Goal: Task Accomplishment & Management: Complete application form

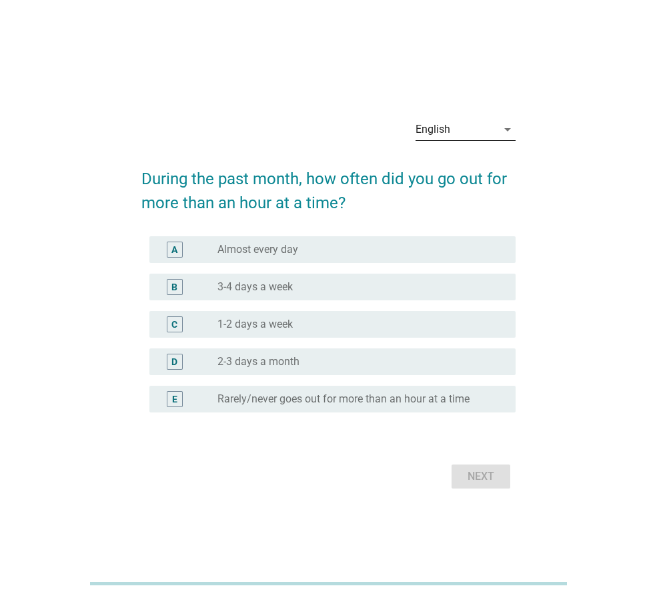
click at [457, 129] on div "English" at bounding box center [456, 129] width 81 height 21
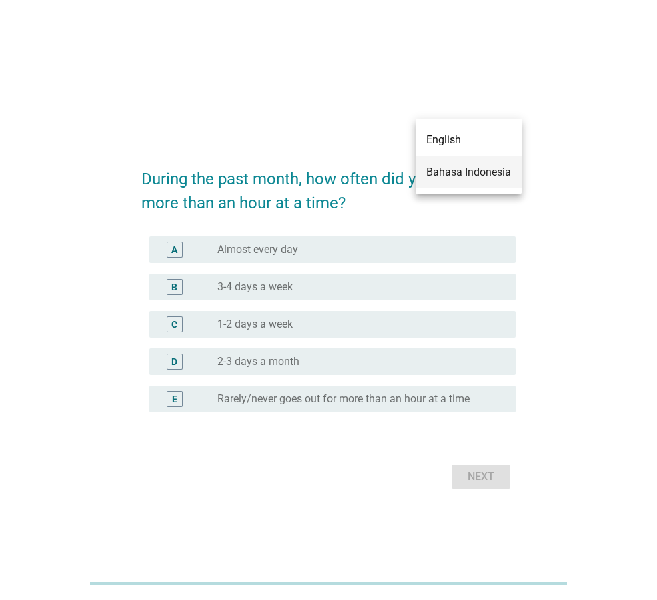
click at [452, 166] on div "Bahasa Indonesia" at bounding box center [468, 172] width 85 height 16
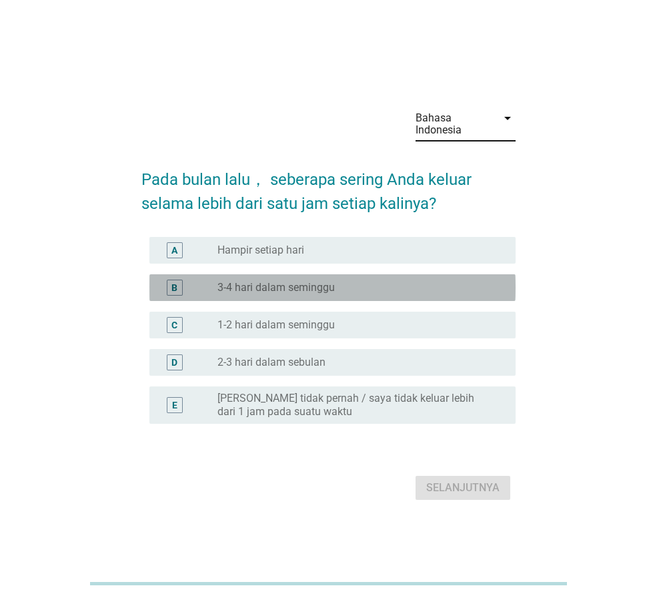
click at [286, 296] on div "B radio_button_unchecked 3-4 hari dalam seminggu" at bounding box center [332, 287] width 366 height 27
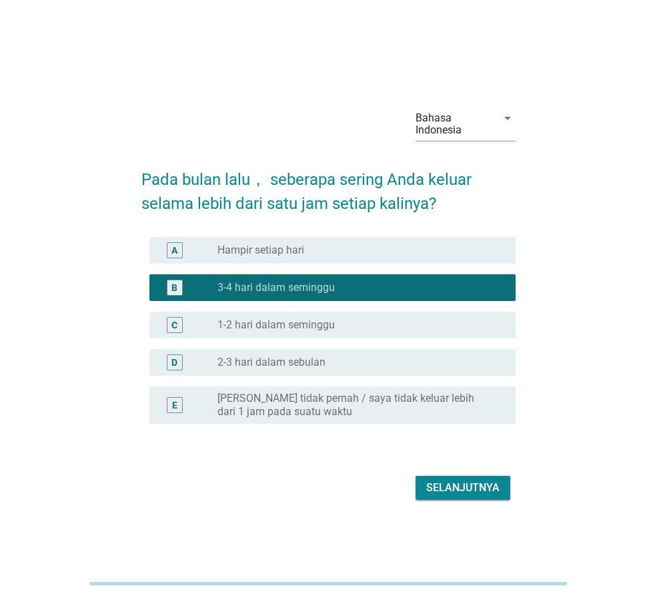
click at [473, 492] on div "Selanjutnya" at bounding box center [462, 488] width 73 height 16
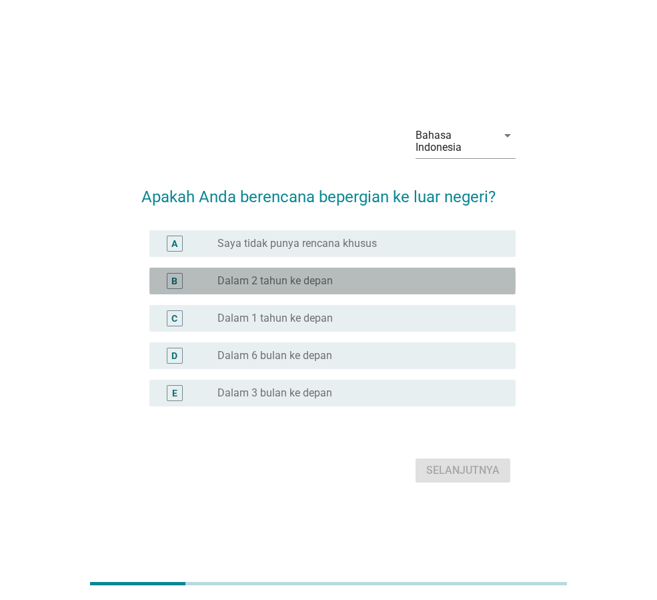
click at [318, 279] on label "Dalam 2 tahun ke depan" at bounding box center [275, 280] width 115 height 13
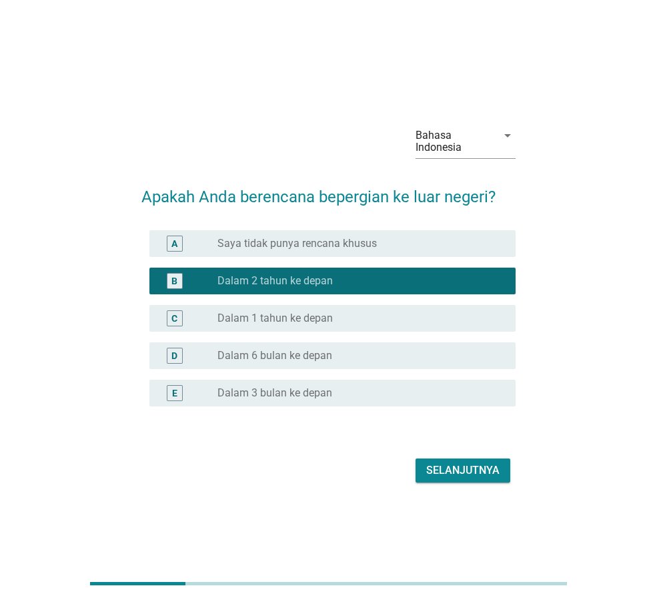
click at [444, 465] on div "Selanjutnya" at bounding box center [462, 470] width 73 height 16
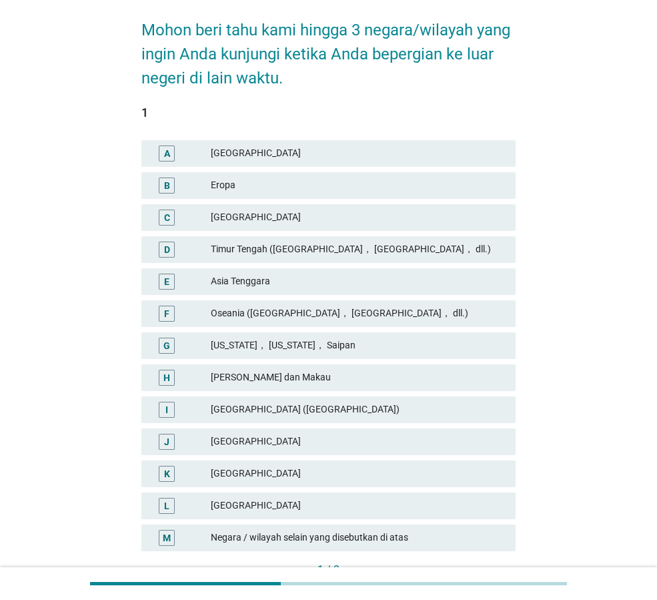
scroll to position [133, 0]
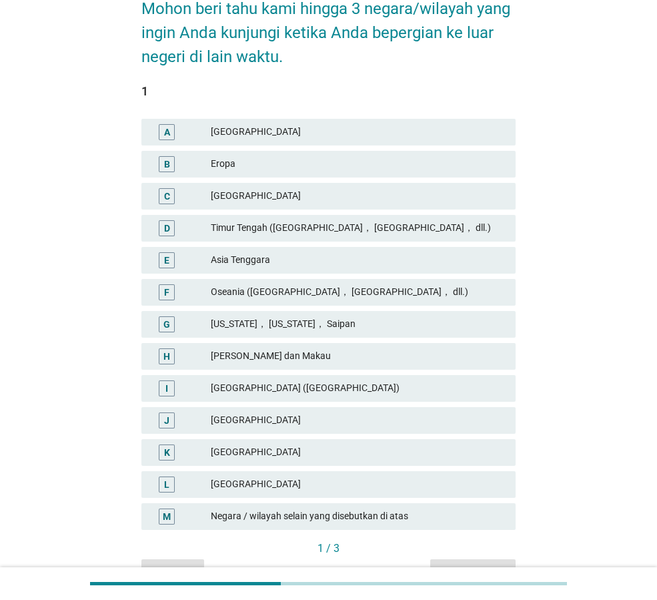
drag, startPoint x: 250, startPoint y: 452, endPoint x: 253, endPoint y: 442, distance: 10.4
click at [251, 453] on div "[GEOGRAPHIC_DATA]" at bounding box center [358, 452] width 294 height 16
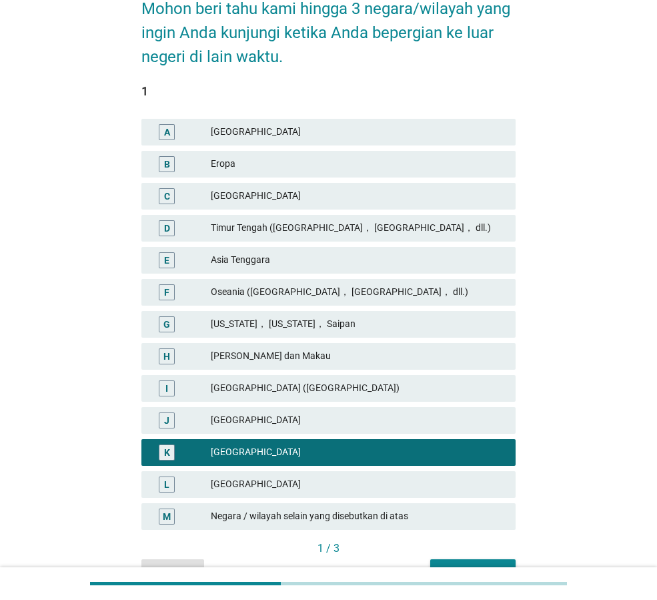
click at [286, 294] on div "Oseania ([GEOGRAPHIC_DATA]， [GEOGRAPHIC_DATA]， dll.)" at bounding box center [358, 292] width 294 height 16
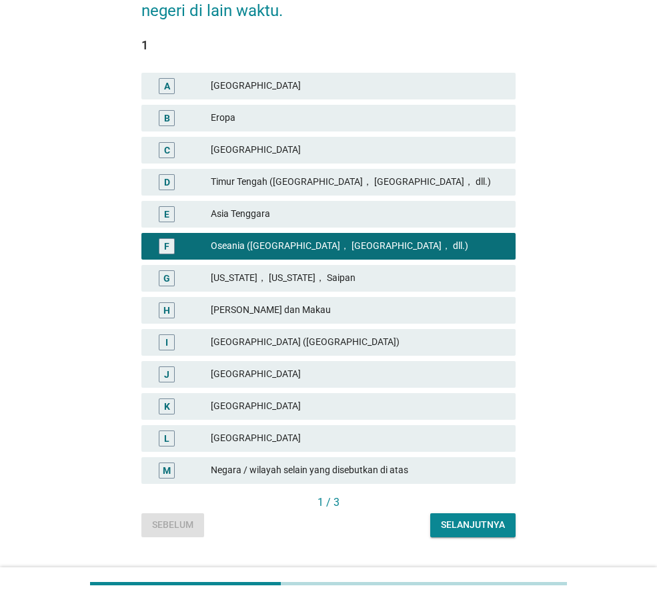
scroll to position [200, 0]
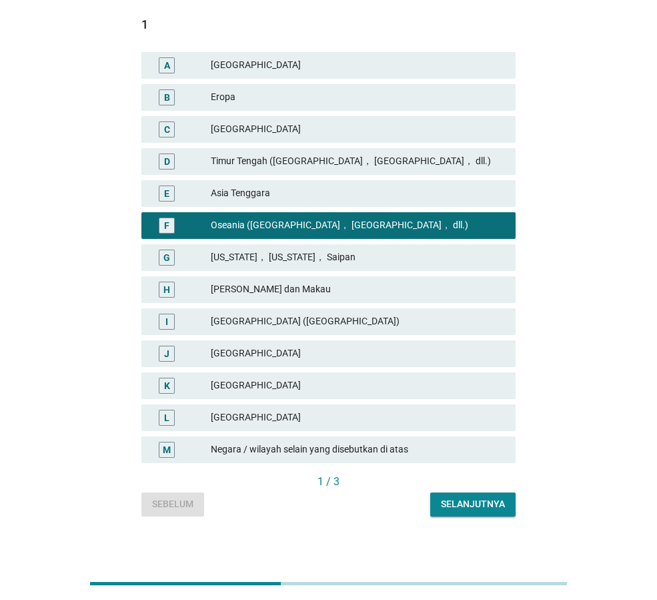
click at [270, 385] on div "[GEOGRAPHIC_DATA]" at bounding box center [358, 386] width 294 height 16
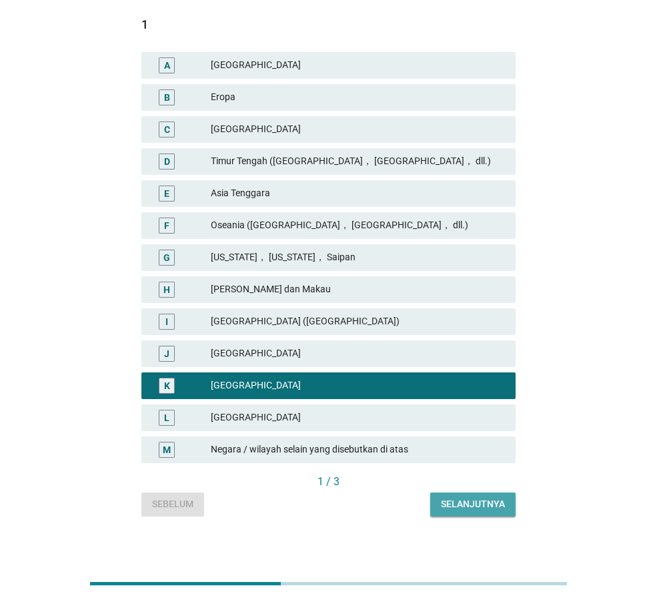
click at [482, 495] on button "Selanjutnya" at bounding box center [472, 505] width 85 height 24
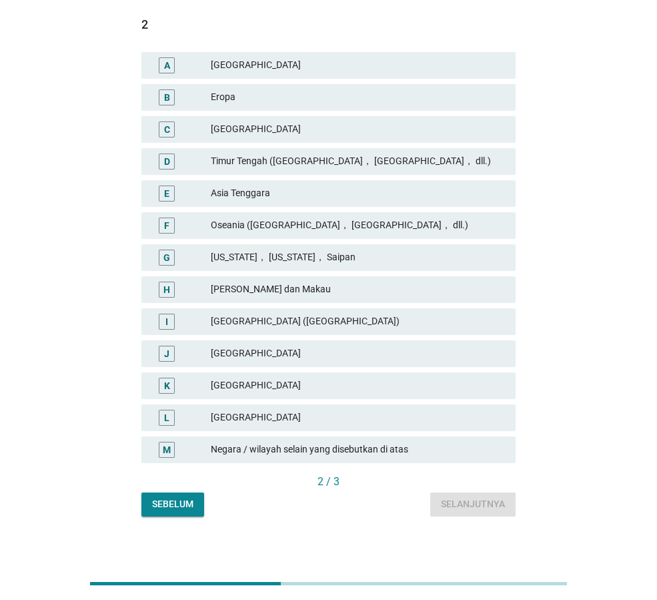
click at [317, 229] on div "Oseania ([GEOGRAPHIC_DATA]， [GEOGRAPHIC_DATA]， dll.)" at bounding box center [358, 226] width 294 height 16
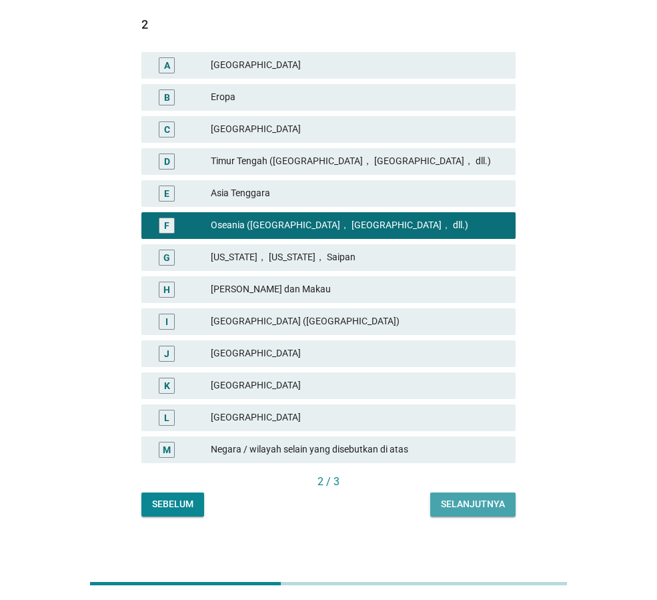
click at [460, 503] on div "Selanjutnya" at bounding box center [473, 504] width 64 height 14
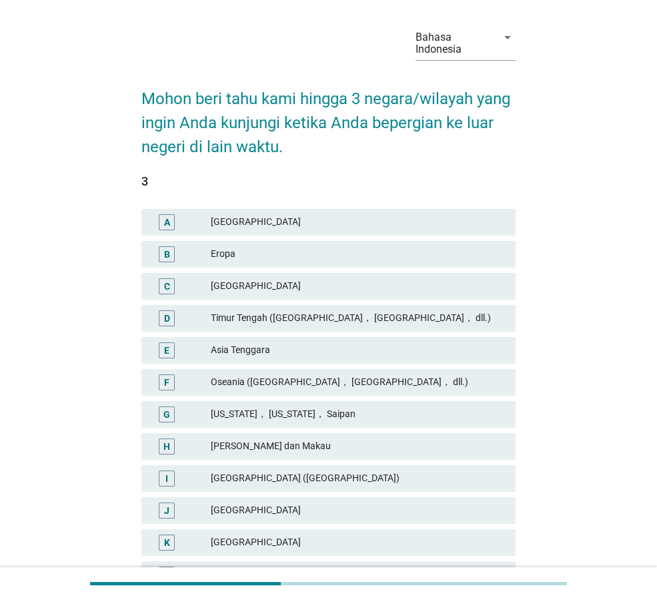
scroll to position [67, 0]
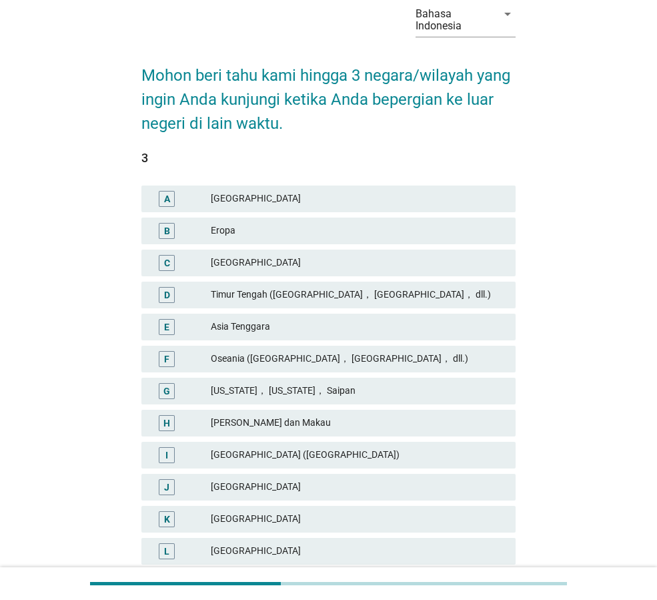
click at [303, 192] on div "[GEOGRAPHIC_DATA]" at bounding box center [358, 199] width 294 height 16
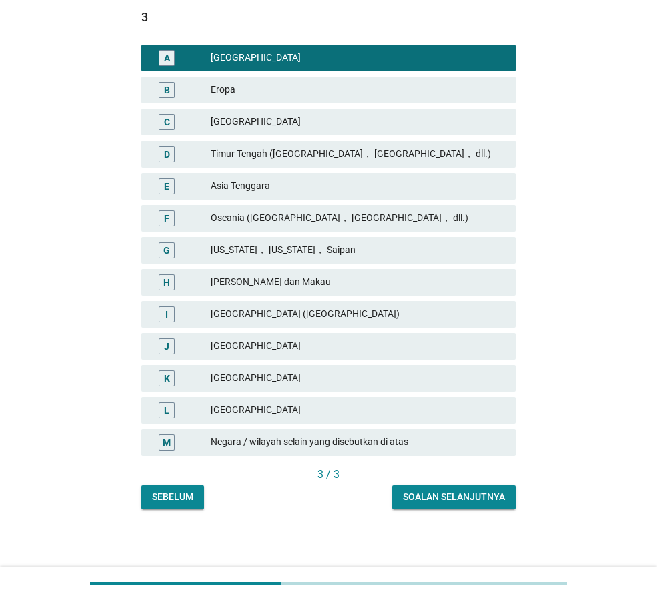
scroll to position [208, 0]
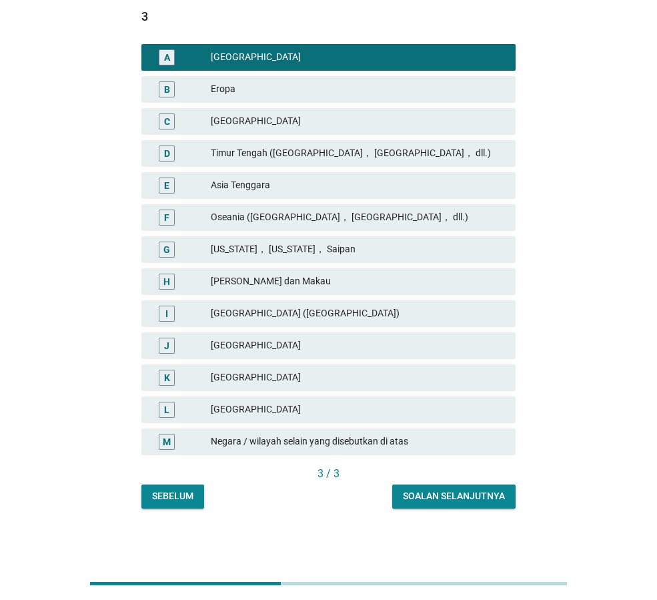
click at [436, 504] on button "Soalan selanjutnya" at bounding box center [453, 496] width 123 height 24
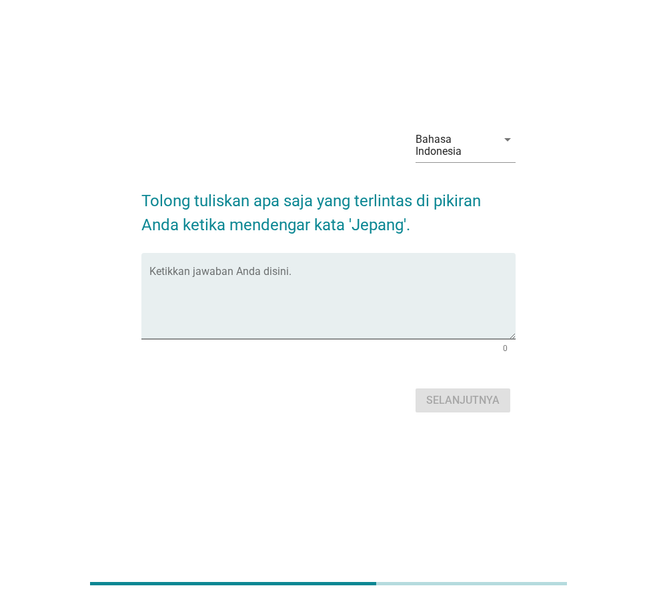
scroll to position [0, 0]
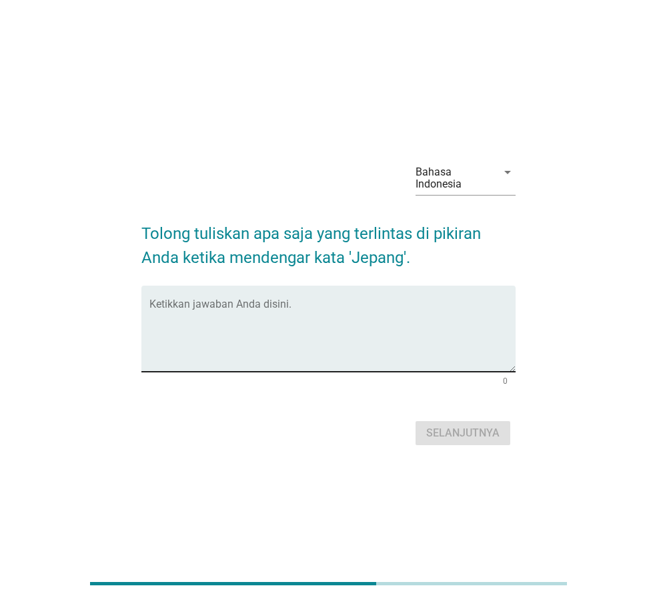
click at [375, 325] on textarea "Ketikkan jawaban Anda disini." at bounding box center [332, 337] width 366 height 70
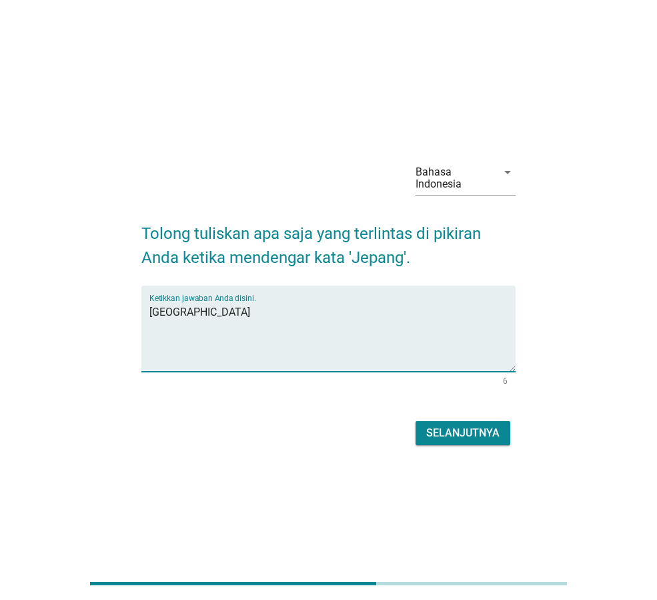
type textarea "[GEOGRAPHIC_DATA]"
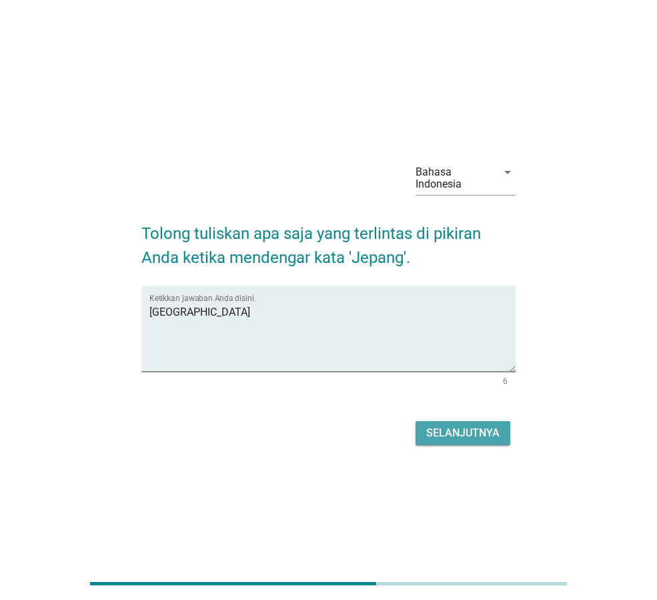
click at [481, 438] on div "Selanjutnya" at bounding box center [462, 433] width 73 height 16
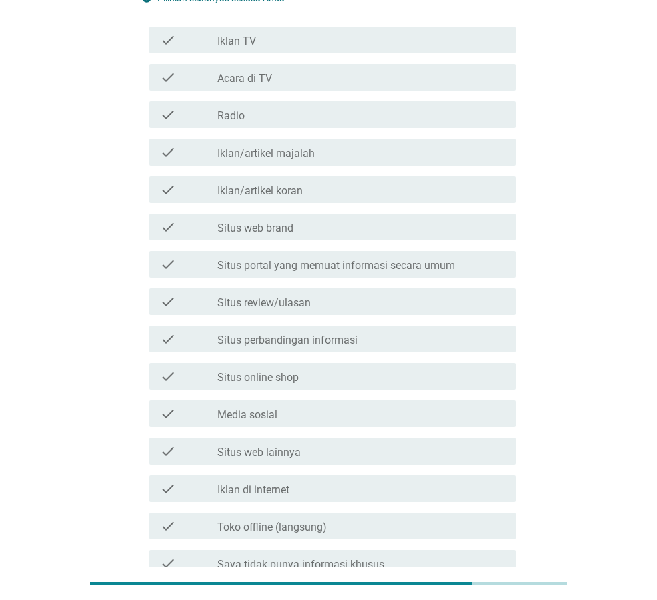
scroll to position [215, 0]
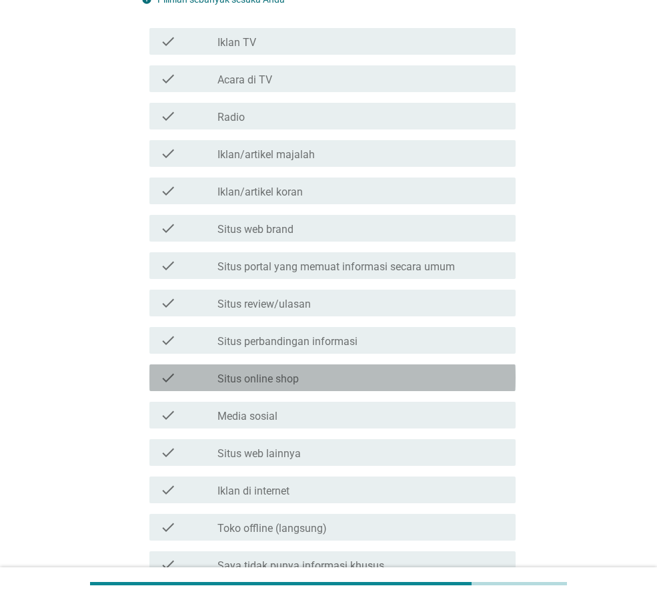
click at [282, 386] on div "check check_box_outline_blank Situs online shop" at bounding box center [332, 377] width 366 height 27
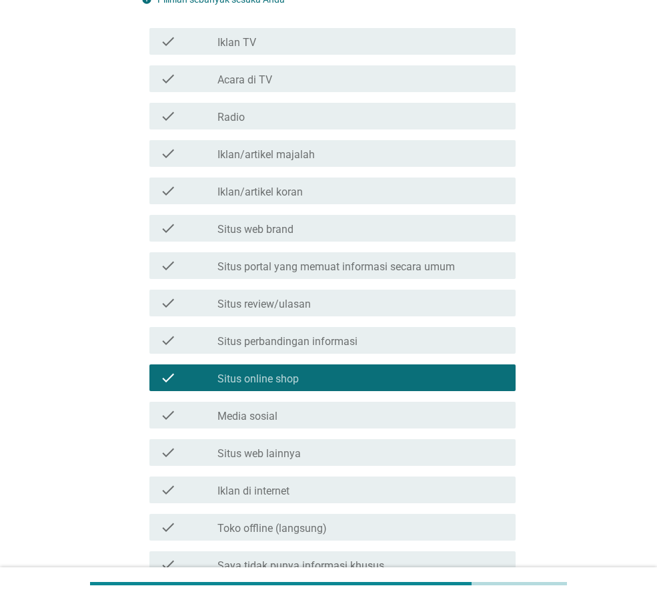
click at [285, 419] on div "check_box_outline_blank Media sosial" at bounding box center [362, 415] width 288 height 16
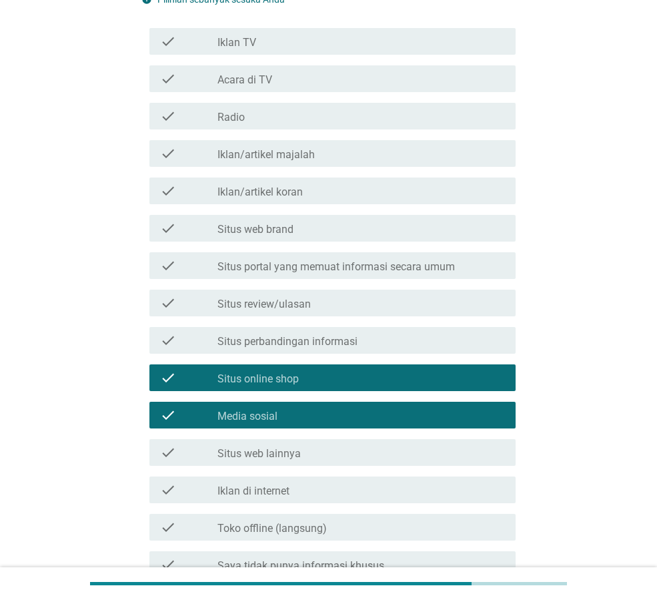
scroll to position [348, 0]
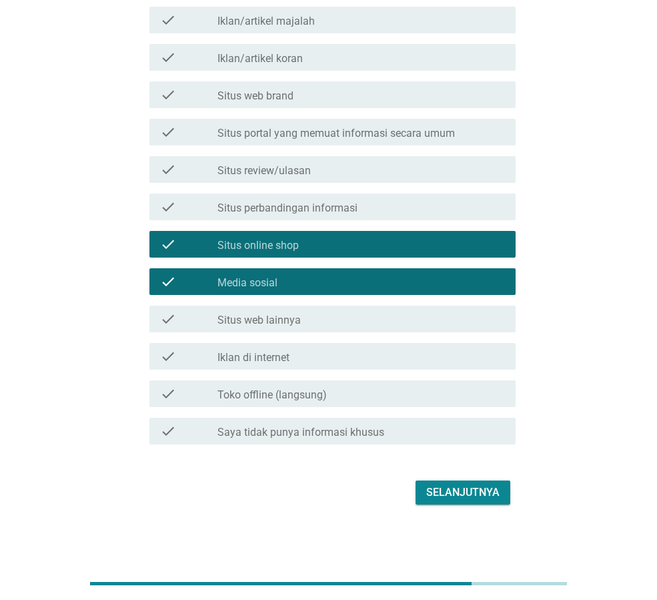
click at [489, 495] on div "Selanjutnya" at bounding box center [462, 492] width 73 height 16
